Goal: Task Accomplishment & Management: Complete application form

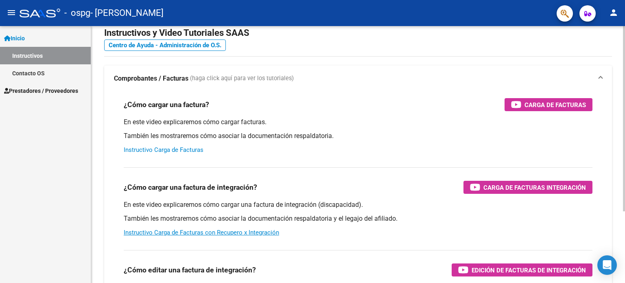
scroll to position [25, 0]
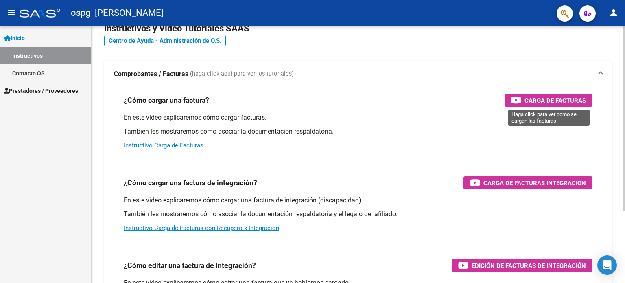
click at [563, 102] on span "Carga de Facturas" at bounding box center [554, 100] width 61 height 10
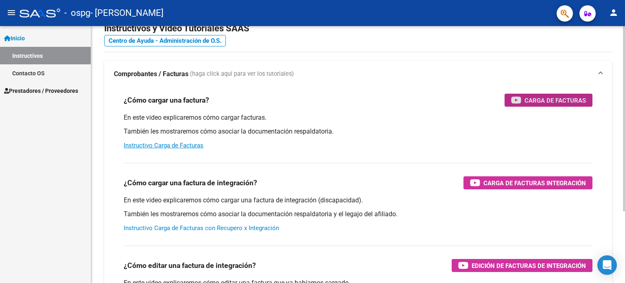
click at [209, 229] on link "Instructivo Carga de Facturas con Recupero x Integración" at bounding box center [201, 227] width 155 height 7
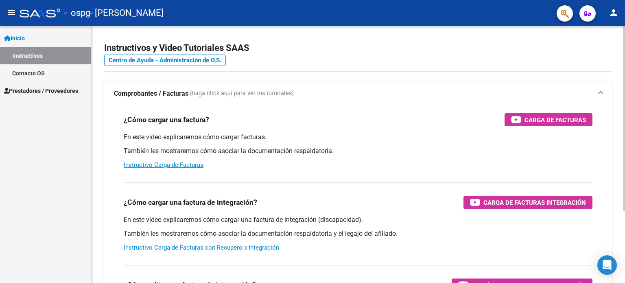
scroll to position [0, 0]
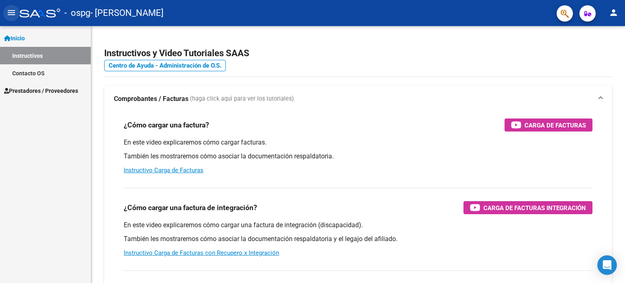
click at [8, 15] on mat-icon "menu" at bounding box center [12, 13] width 10 height 10
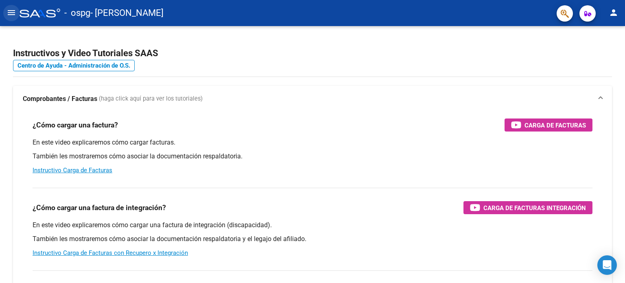
click at [8, 15] on mat-icon "menu" at bounding box center [12, 13] width 10 height 10
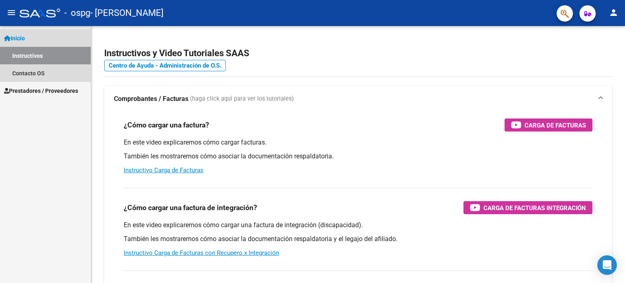
click at [21, 37] on span "Inicio" at bounding box center [14, 38] width 21 height 9
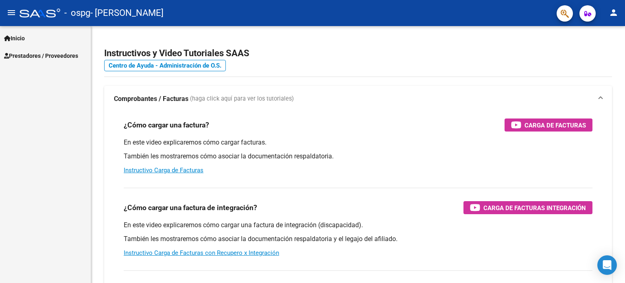
click at [22, 37] on span "Inicio" at bounding box center [14, 38] width 21 height 9
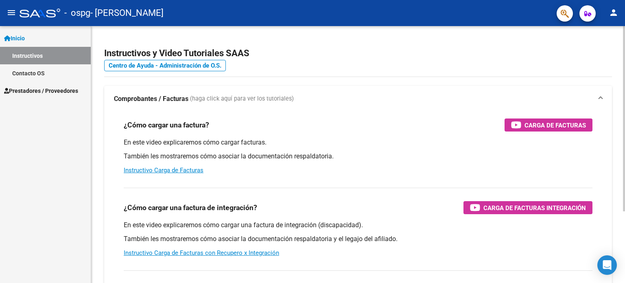
click at [258, 197] on div "¿Cómo cargar una factura de integración? Carga de Facturas Integración En este …" at bounding box center [358, 222] width 488 height 83
click at [618, 12] on button "person" at bounding box center [613, 13] width 16 height 16
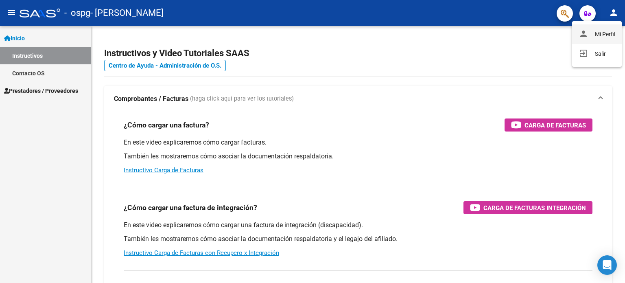
click at [607, 27] on button "person Mi Perfil" at bounding box center [597, 34] width 50 height 20
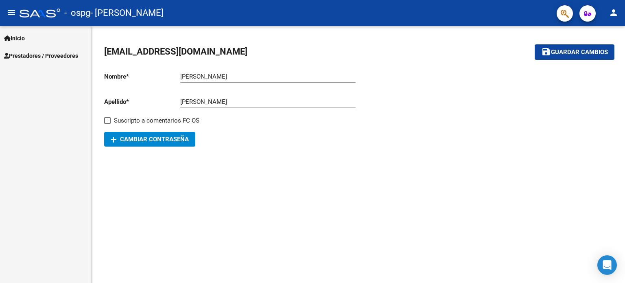
drag, startPoint x: 32, startPoint y: 39, endPoint x: 241, endPoint y: 172, distance: 248.1
click at [241, 172] on mat-sidenav-content "lic.martinezjulian1@gmail.com save Guardar cambios Nombre * Martinez Ingresar n…" at bounding box center [358, 154] width 534 height 257
click at [159, 149] on div "lic.martinezjulian1@gmail.com save Guardar cambios Nombre * Martinez Ingresar n…" at bounding box center [358, 96] width 534 height 140
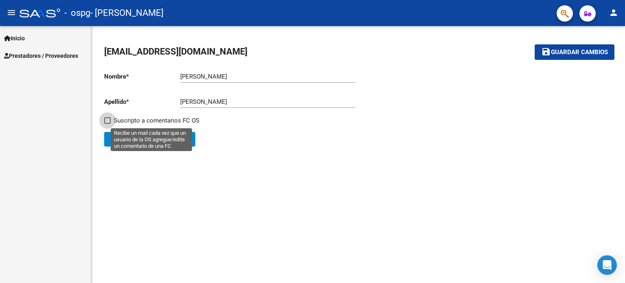
click at [119, 122] on span "Suscripto a comentarios FC OS" at bounding box center [156, 121] width 85 height 10
click at [107, 124] on input "Suscripto a comentarios FC OS" at bounding box center [107, 124] width 0 height 0
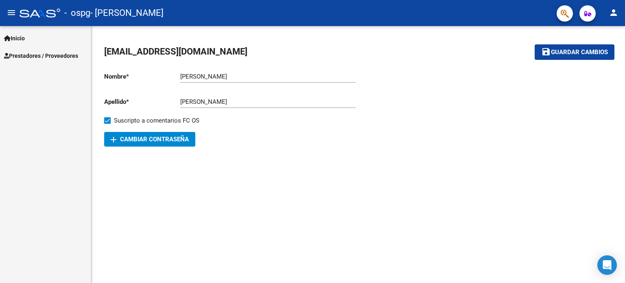
click at [119, 122] on span "Suscripto a comentarios FC OS" at bounding box center [156, 121] width 85 height 10
click at [107, 124] on input "Suscripto a comentarios FC OS" at bounding box center [107, 124] width 0 height 0
checkbox input "false"
click at [142, 146] on button "add Cambiar Contraseña" at bounding box center [149, 139] width 91 height 15
click at [13, 29] on mat-nav-list "Inicio Instructivos Contacto OS Prestadores / Proveedores Facturas - Listado/Ca…" at bounding box center [45, 45] width 91 height 38
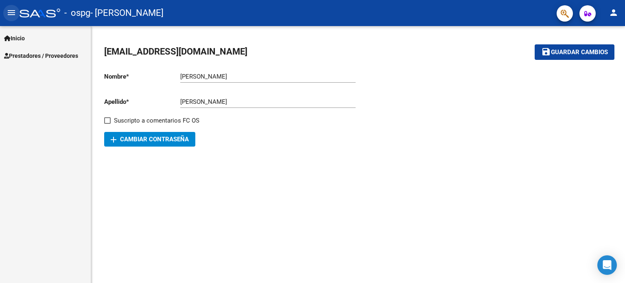
click at [18, 11] on button "menu" at bounding box center [11, 13] width 16 height 16
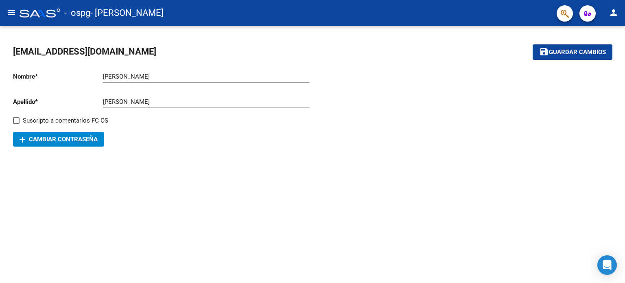
click at [15, 14] on mat-icon "menu" at bounding box center [12, 13] width 10 height 10
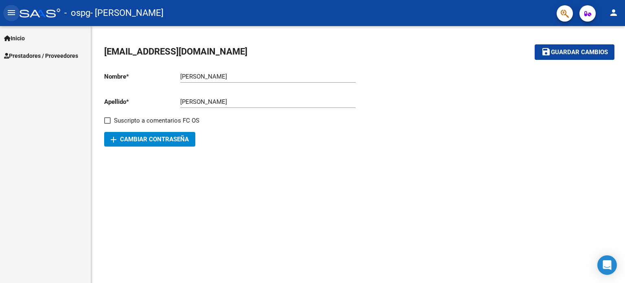
click at [13, 13] on mat-icon "menu" at bounding box center [12, 13] width 10 height 10
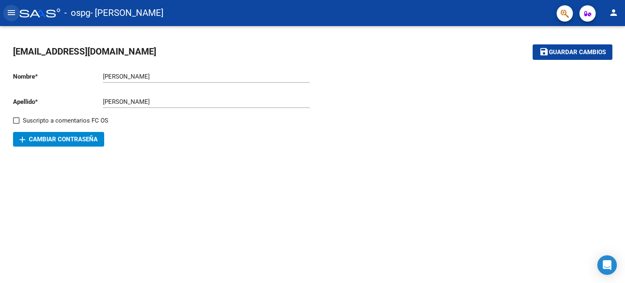
click at [13, 13] on mat-icon "menu" at bounding box center [12, 13] width 10 height 10
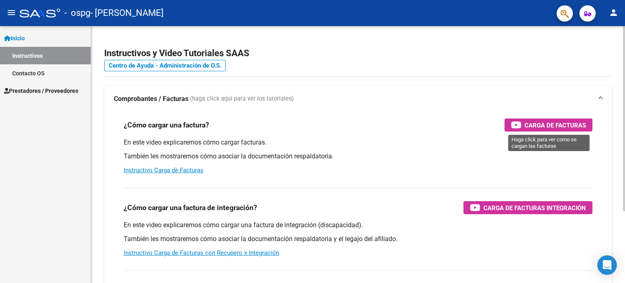
click at [569, 121] on span "Carga de Facturas" at bounding box center [554, 125] width 61 height 10
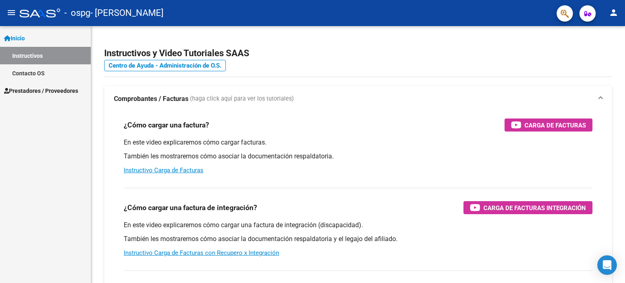
click at [11, 9] on mat-icon "menu" at bounding box center [12, 13] width 10 height 10
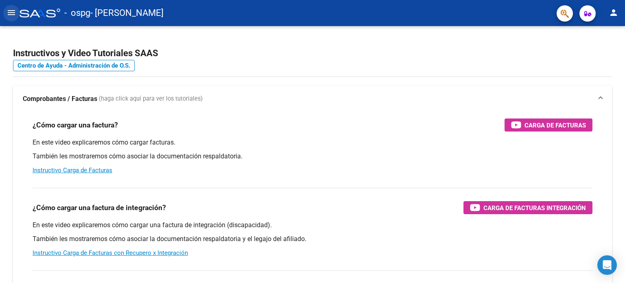
click at [11, 9] on mat-icon "menu" at bounding box center [12, 13] width 10 height 10
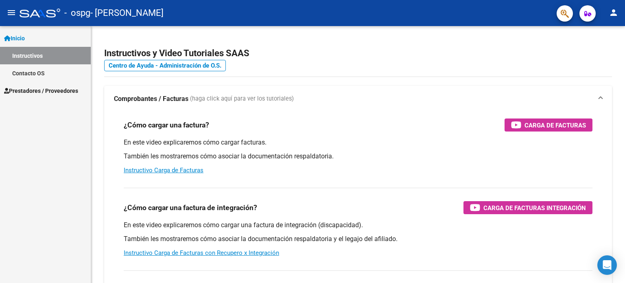
drag, startPoint x: 22, startPoint y: 79, endPoint x: 23, endPoint y: 98, distance: 18.7
click at [22, 79] on link "Contacto OS" at bounding box center [45, 72] width 91 height 17
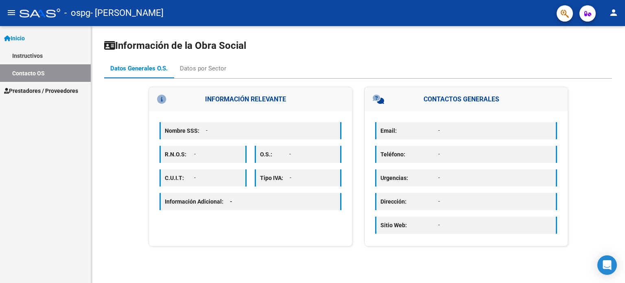
click at [23, 98] on link "Prestadores / Proveedores" at bounding box center [45, 90] width 91 height 17
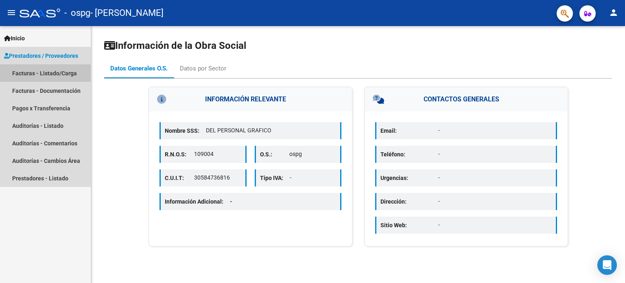
click at [43, 69] on link "Facturas - Listado/Carga" at bounding box center [45, 72] width 91 height 17
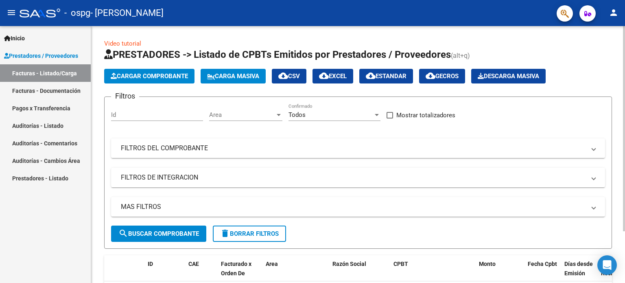
click at [143, 78] on span "Cargar Comprobante" at bounding box center [149, 75] width 77 height 7
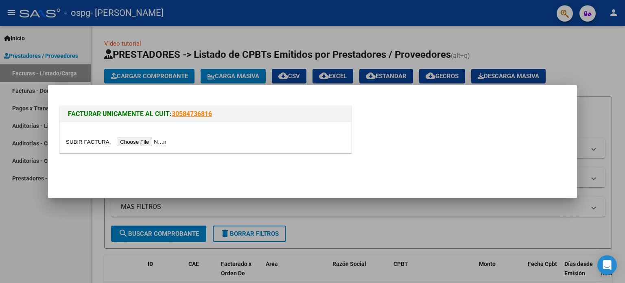
click at [148, 137] on div at bounding box center [205, 141] width 279 height 9
click at [150, 144] on input "file" at bounding box center [117, 141] width 103 height 9
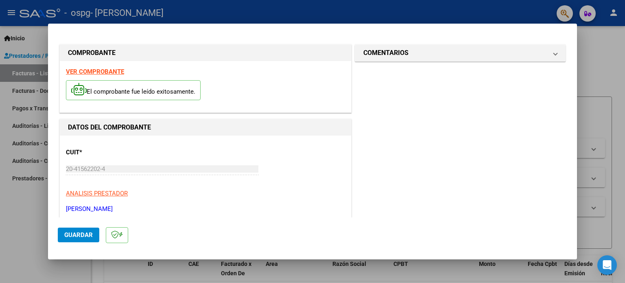
click at [78, 231] on span "Guardar" at bounding box center [78, 234] width 28 height 7
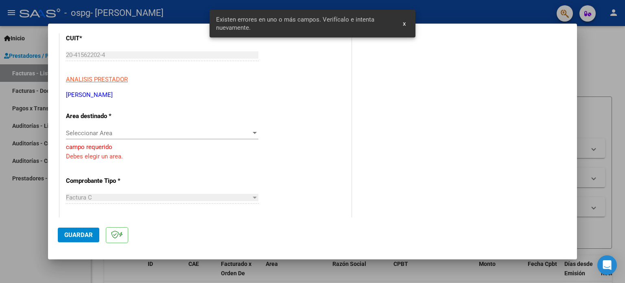
scroll to position [117, 0]
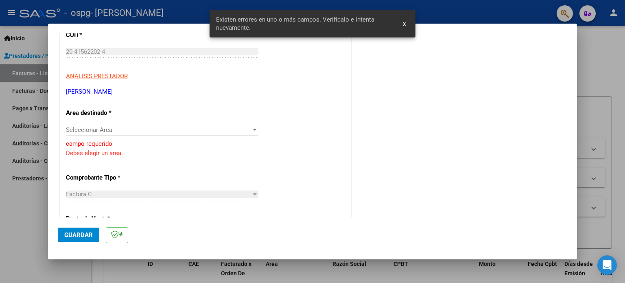
click at [106, 125] on div "Seleccionar Area Seleccionar Area" at bounding box center [162, 130] width 192 height 12
type input "p"
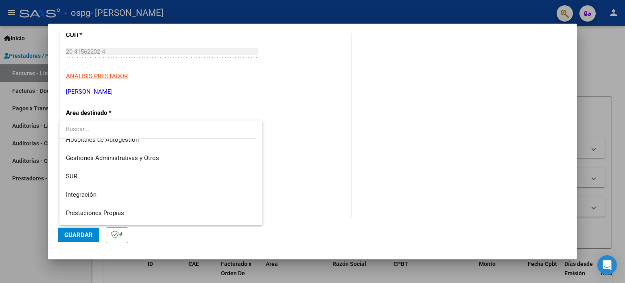
scroll to position [9, 0]
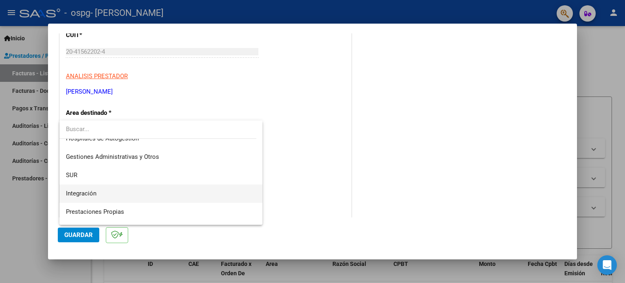
click at [86, 188] on span "Integración" at bounding box center [161, 193] width 190 height 18
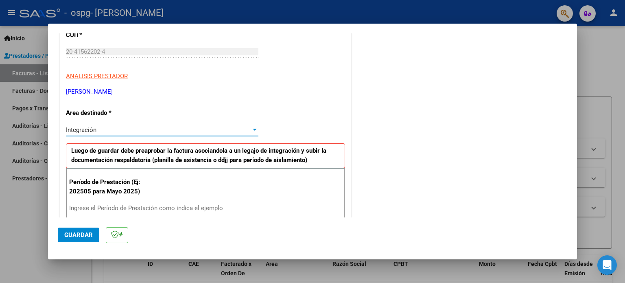
click at [109, 182] on p "Período de Prestación (Ej: 202505 para Mayo 2025)" at bounding box center [110, 186] width 82 height 18
click at [109, 188] on p "Período de Prestación (Ej: 202505 para Mayo 2025)" at bounding box center [110, 186] width 82 height 18
click at [107, 207] on input "Ingrese el Período de Prestación como indica el ejemplo" at bounding box center [163, 207] width 188 height 7
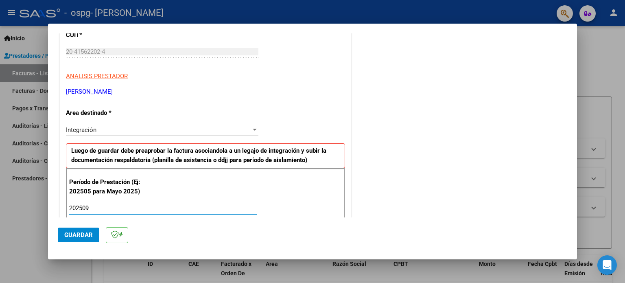
type input "202509"
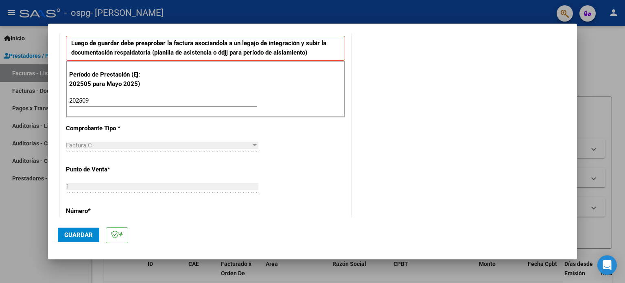
scroll to position [226, 0]
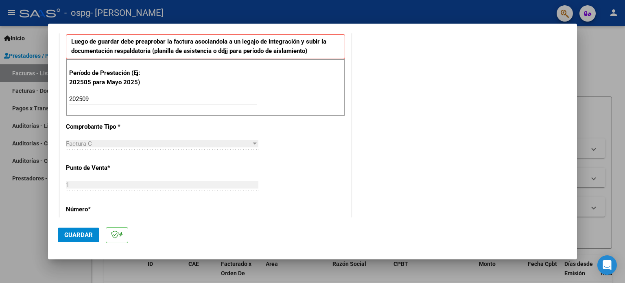
click at [188, 148] on div "Factura C Seleccionar Tipo" at bounding box center [162, 143] width 192 height 12
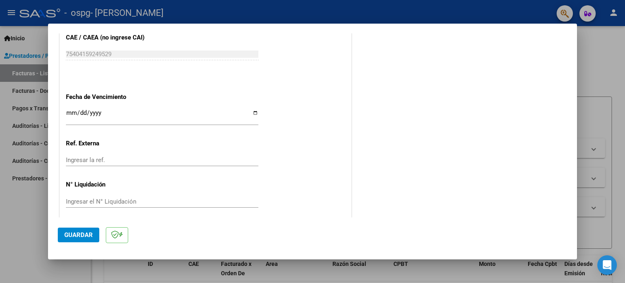
scroll to position [531, 0]
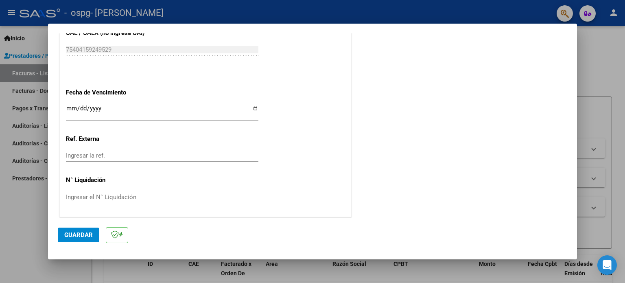
click at [172, 107] on input "Ingresar la fecha" at bounding box center [162, 111] width 192 height 13
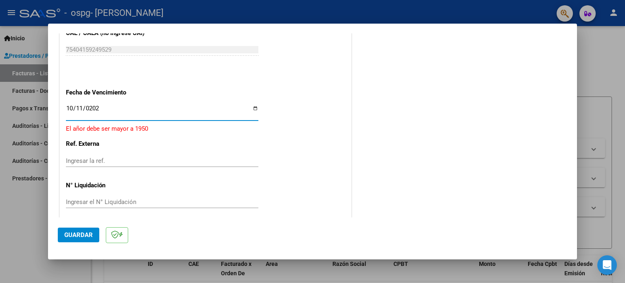
type input "[DATE]"
type input "0205-10-11"
type input "0025-10-11"
type input "[DATE]"
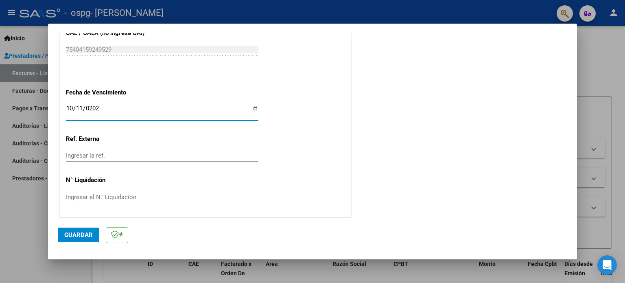
click at [92, 239] on button "Guardar" at bounding box center [78, 234] width 41 height 15
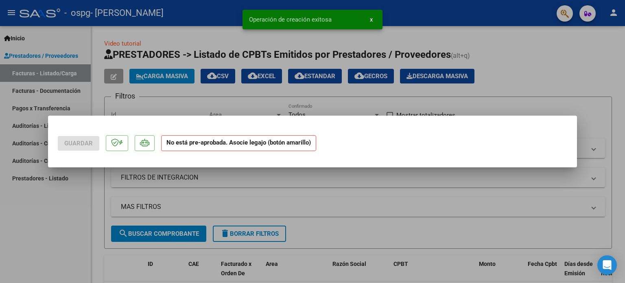
scroll to position [0, 0]
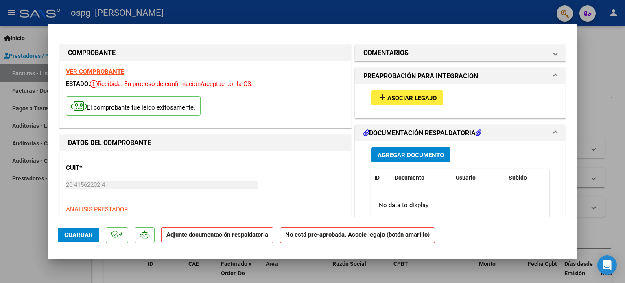
click at [408, 96] on span "Asociar Legajo" at bounding box center [411, 97] width 49 height 7
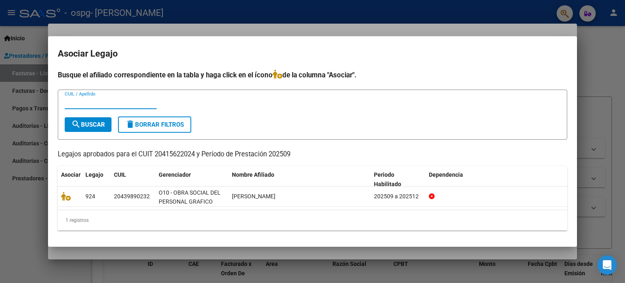
click at [109, 100] on input "CUIL / Apellido" at bounding box center [111, 102] width 92 height 7
type input "R"
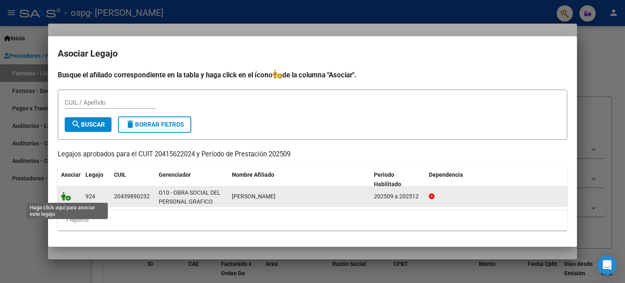
click at [67, 196] on icon at bounding box center [66, 196] width 10 height 9
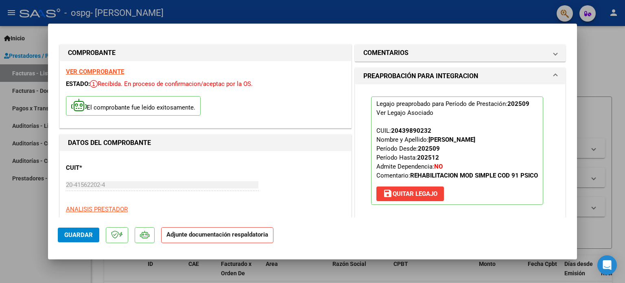
click at [524, 78] on mat-panel-title "PREAPROBACIÓN PARA INTEGRACION" at bounding box center [455, 76] width 184 height 10
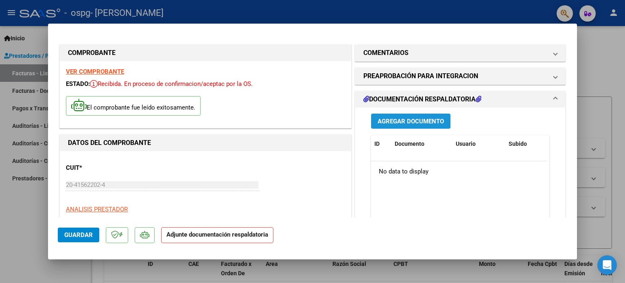
click at [425, 121] on span "Agregar Documento" at bounding box center [410, 121] width 66 height 7
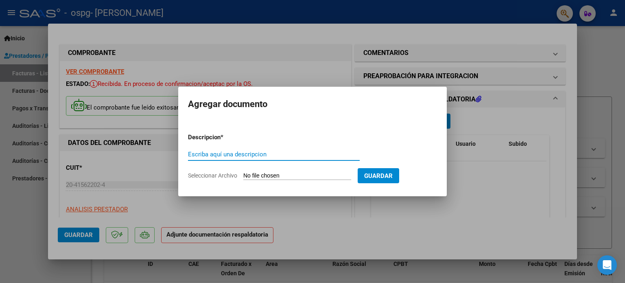
click at [278, 155] on input "Escriba aquí una descripcion" at bounding box center [274, 153] width 172 height 7
type input "A"
type input "L"
type input "Planilla de asistencia."
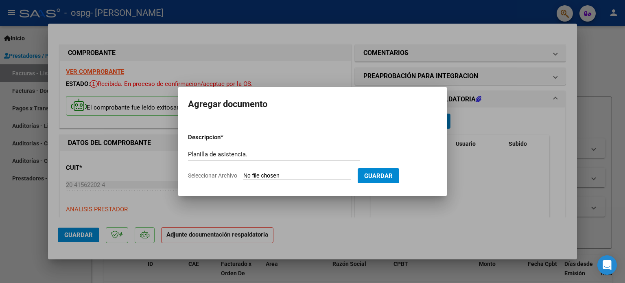
click at [278, 174] on input "Seleccionar Archivo" at bounding box center [297, 176] width 108 height 8
type input "C:\fakepath\Planilla asistencia septiembre.pdf"
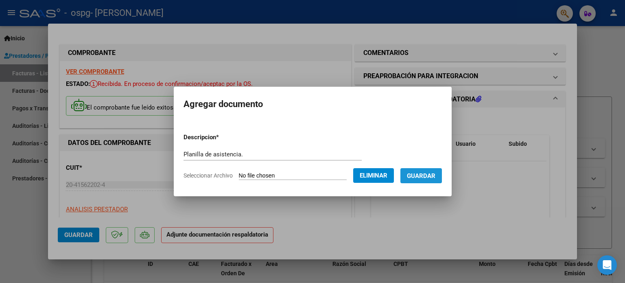
click at [431, 168] on button "Guardar" at bounding box center [420, 175] width 41 height 15
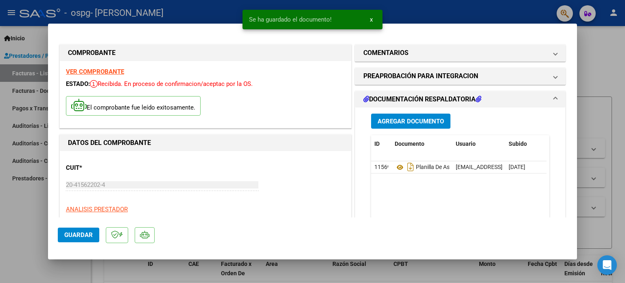
click at [336, 108] on div "El comprobante fue leído exitosamente." at bounding box center [205, 107] width 279 height 30
click at [70, 240] on button "Guardar" at bounding box center [78, 234] width 41 height 15
click at [65, 231] on span "Guardar" at bounding box center [78, 234] width 28 height 7
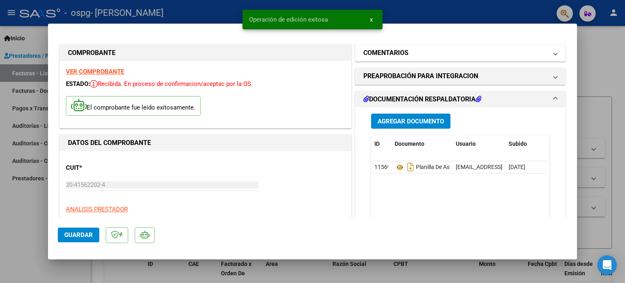
click at [401, 53] on h1 "COMENTARIOS" at bounding box center [385, 53] width 45 height 10
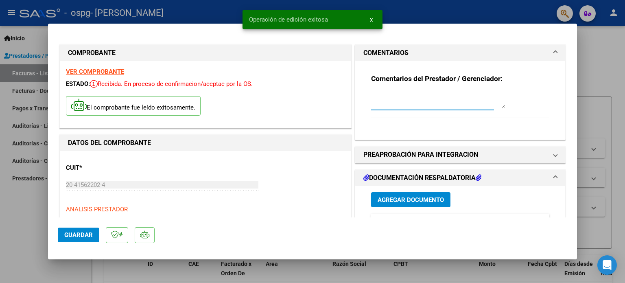
click at [402, 98] on textarea at bounding box center [438, 100] width 134 height 16
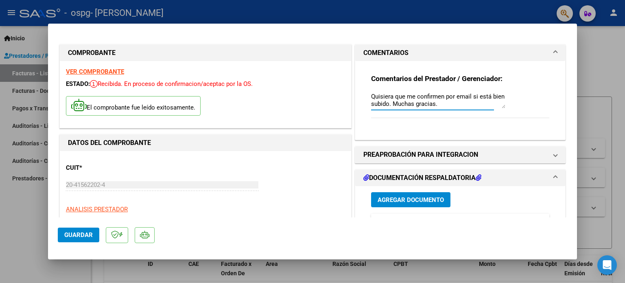
type textarea "Quisiera que me confirmen por email si está bien subido. Muchas gracias."
click at [66, 240] on button "Guardar" at bounding box center [78, 234] width 41 height 15
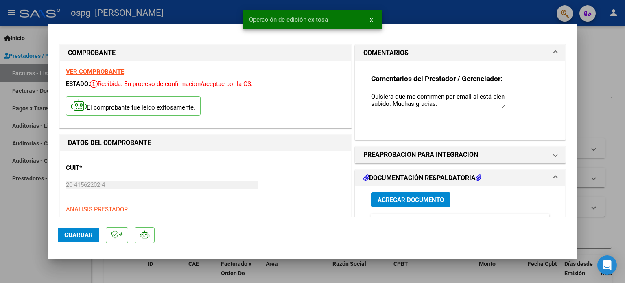
click at [34, 224] on div at bounding box center [312, 141] width 625 height 283
type input "$ 0,00"
